Goal: Task Accomplishment & Management: Manage account settings

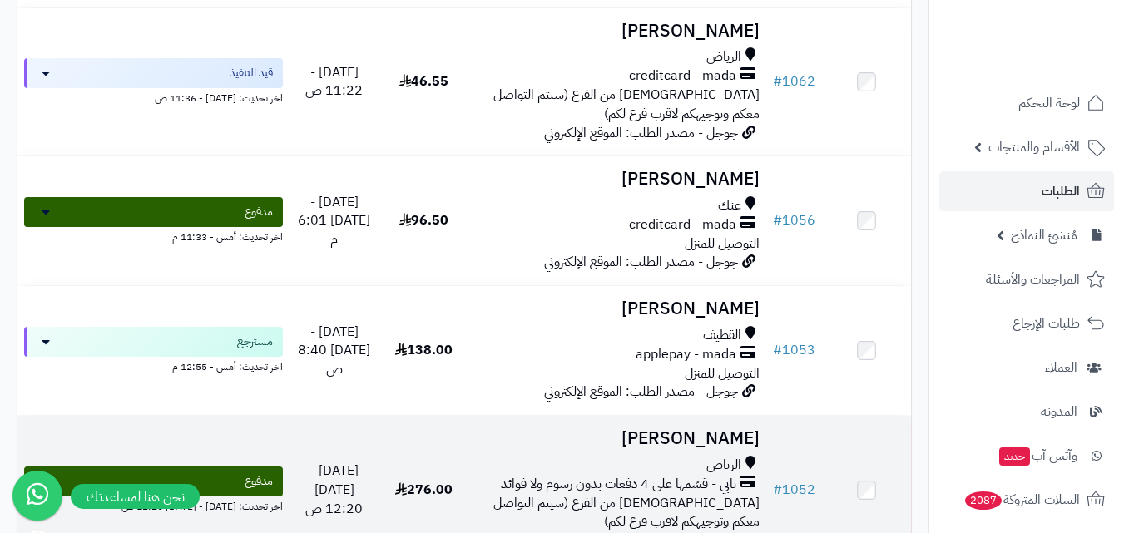
scroll to position [416, 0]
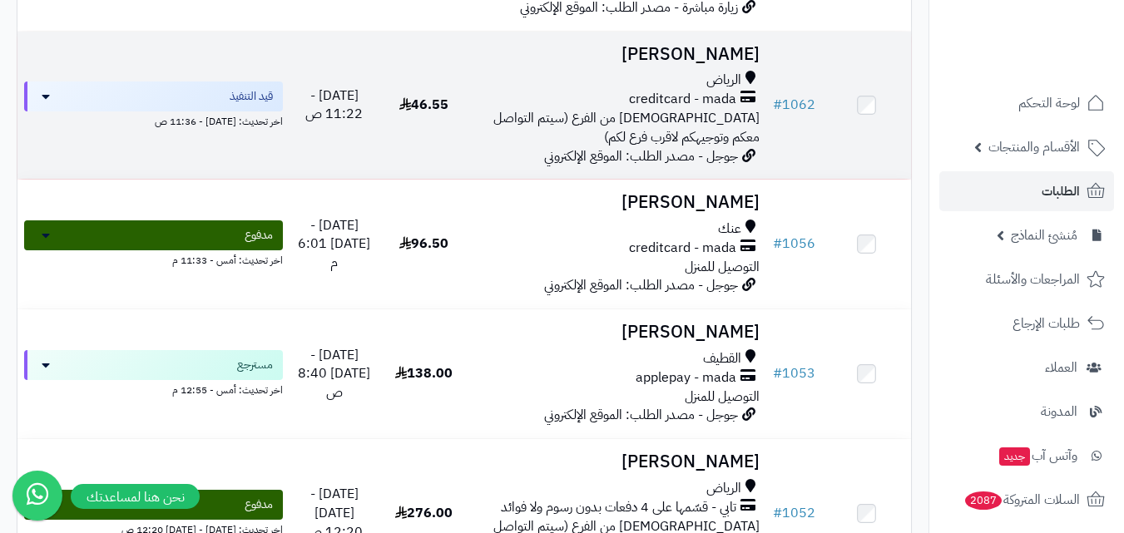
click at [366, 180] on td "اليوم - 11:22 ص" at bounding box center [334, 106] width 89 height 148
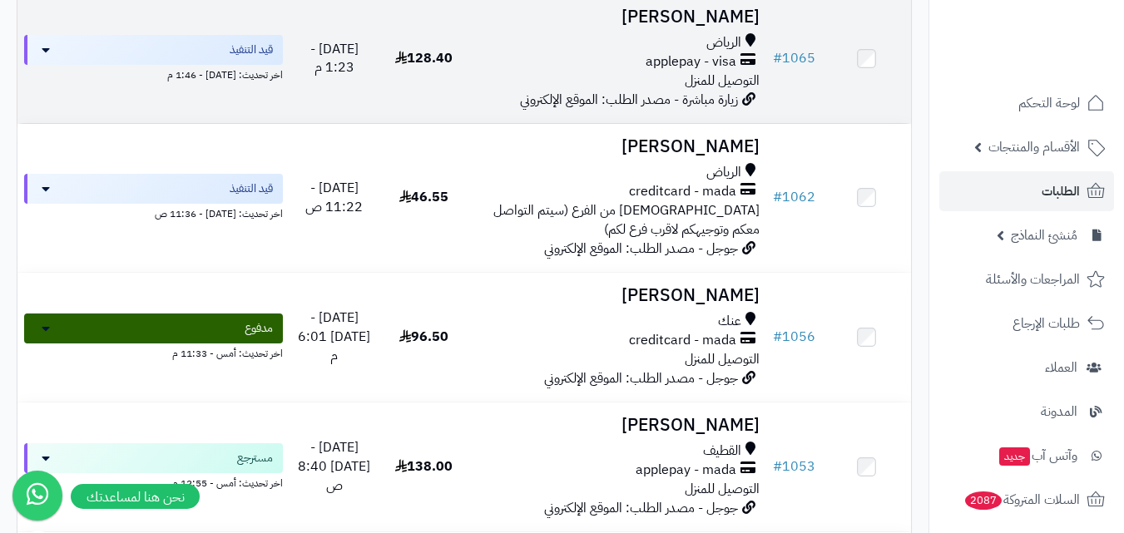
scroll to position [273, 0]
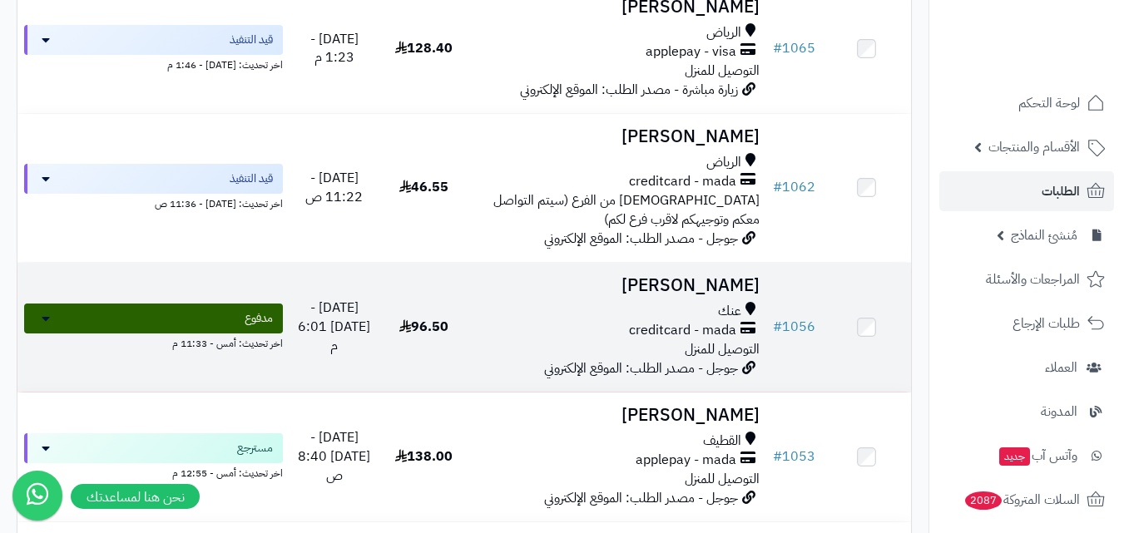
click at [592, 331] on div "creditcard - mada" at bounding box center [617, 330] width 285 height 19
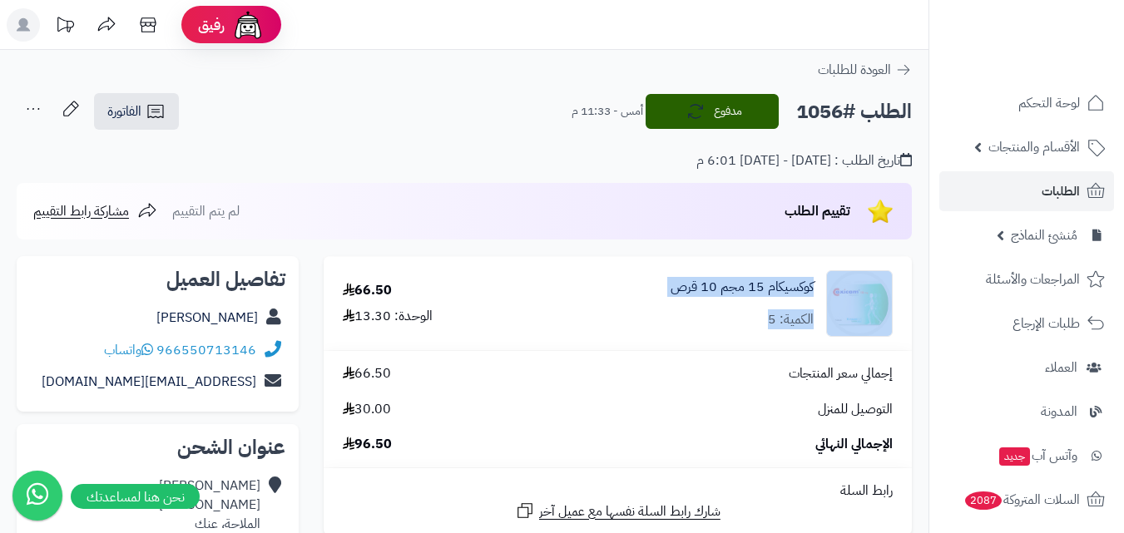
drag, startPoint x: 755, startPoint y: 323, endPoint x: 845, endPoint y: 275, distance: 102.7
click at [845, 275] on div "كوكسيكام 15 مجم 10 قرص الكمية: 5" at bounding box center [714, 303] width 381 height 67
click at [690, 310] on div "كوكسيكام 15 مجم 10 قرص الكمية: 5" at bounding box center [742, 304] width 143 height 52
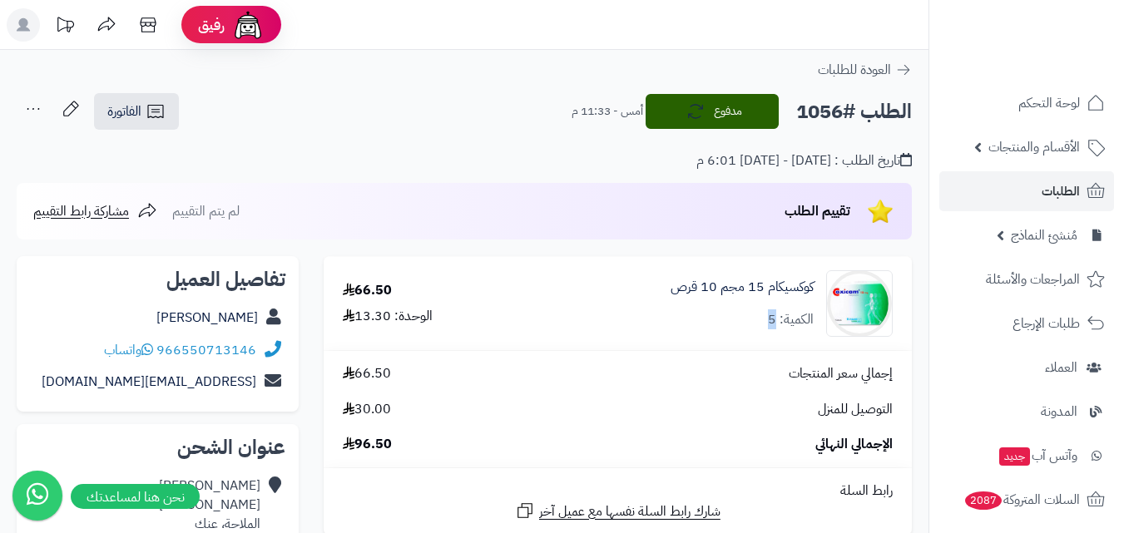
drag, startPoint x: 762, startPoint y: 326, endPoint x: 775, endPoint y: 320, distance: 14.1
click at [775, 320] on div "كوكسيكام 15 مجم 10 قرص الكمية: 5" at bounding box center [742, 304] width 143 height 52
click at [755, 317] on div "كوكسيكام 15 مجم 10 قرص الكمية: 5" at bounding box center [742, 304] width 143 height 52
click at [74, 118] on icon at bounding box center [70, 108] width 33 height 33
click at [147, 120] on icon at bounding box center [156, 112] width 20 height 20
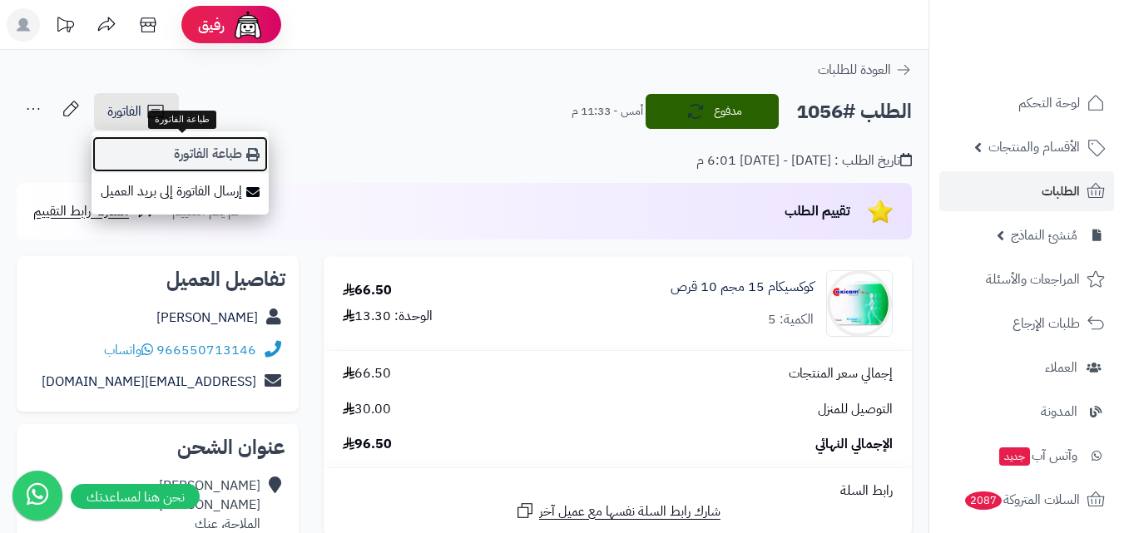
click at [211, 159] on link "طباعة الفاتورة" at bounding box center [180, 154] width 177 height 37
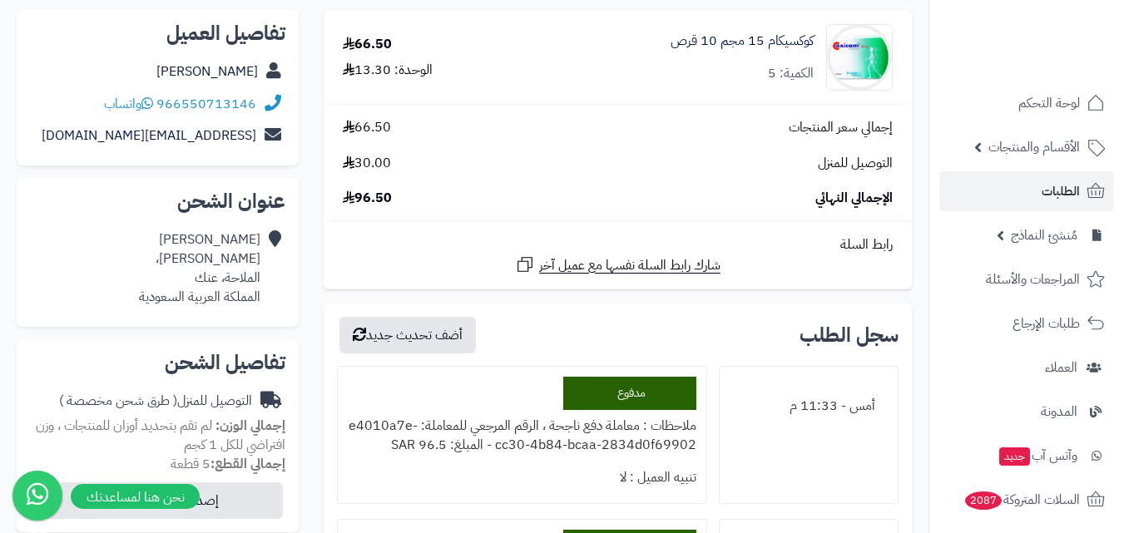
scroll to position [250, 0]
